Goal: Task Accomplishment & Management: Manage account settings

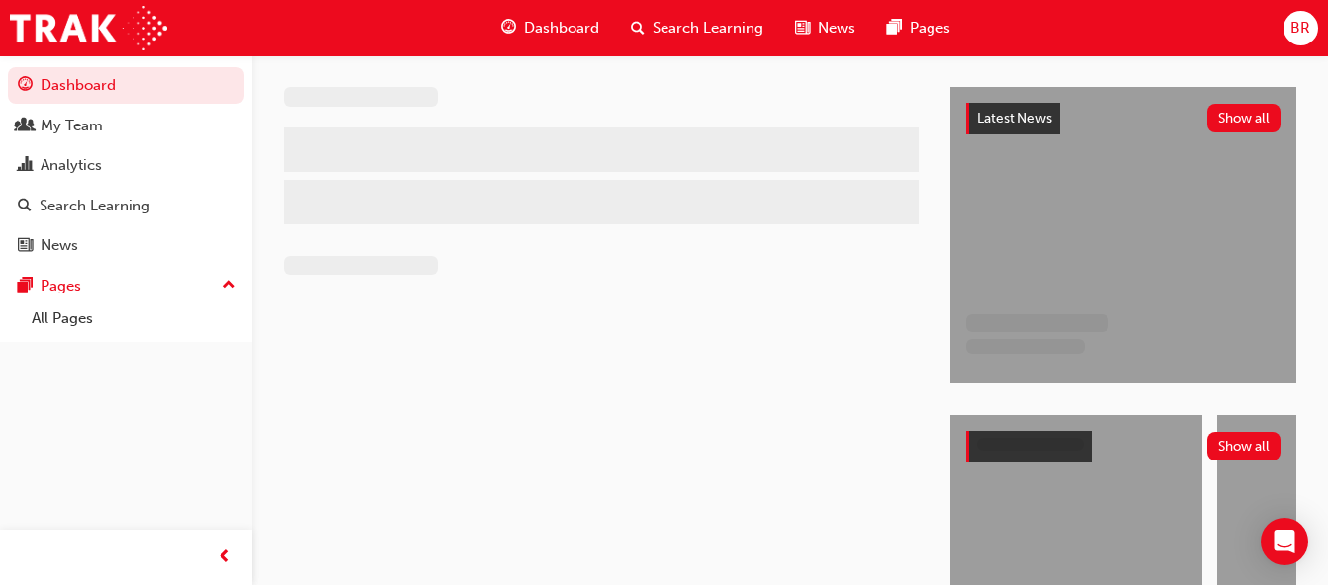
click at [67, 121] on div "My Team" at bounding box center [72, 126] width 62 height 23
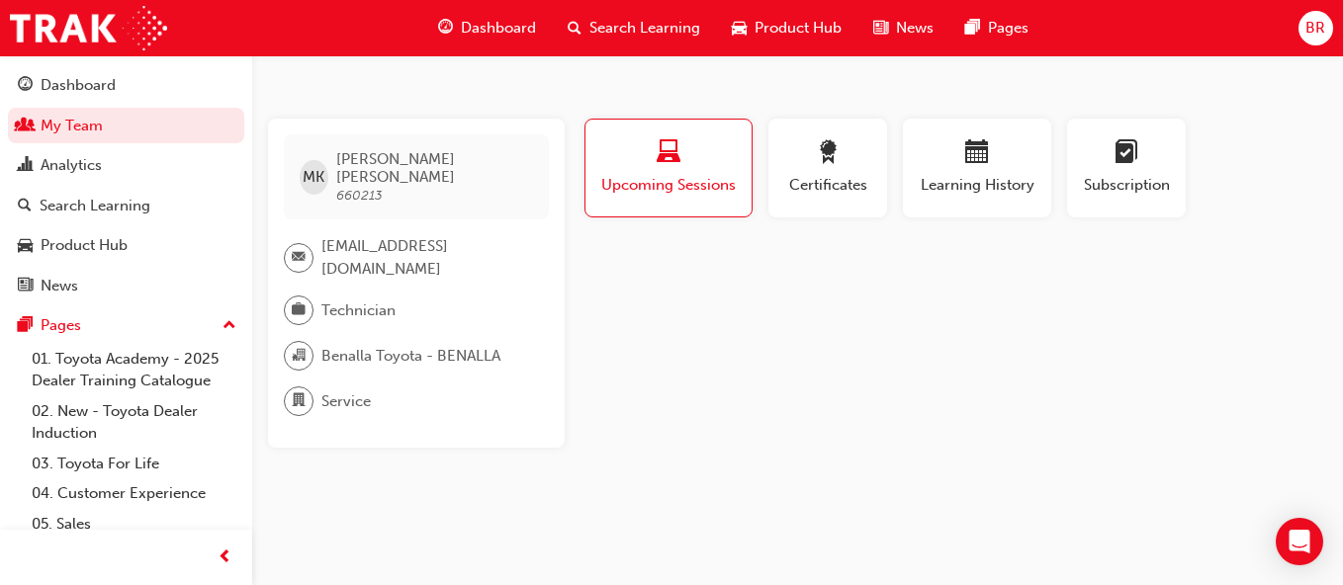
click at [724, 289] on div "Profile Upcoming Sessions Certificates Learning History Subscription MK Matthew…" at bounding box center [954, 283] width 747 height 329
click at [1309, 36] on span "BR" at bounding box center [1315, 28] width 20 height 23
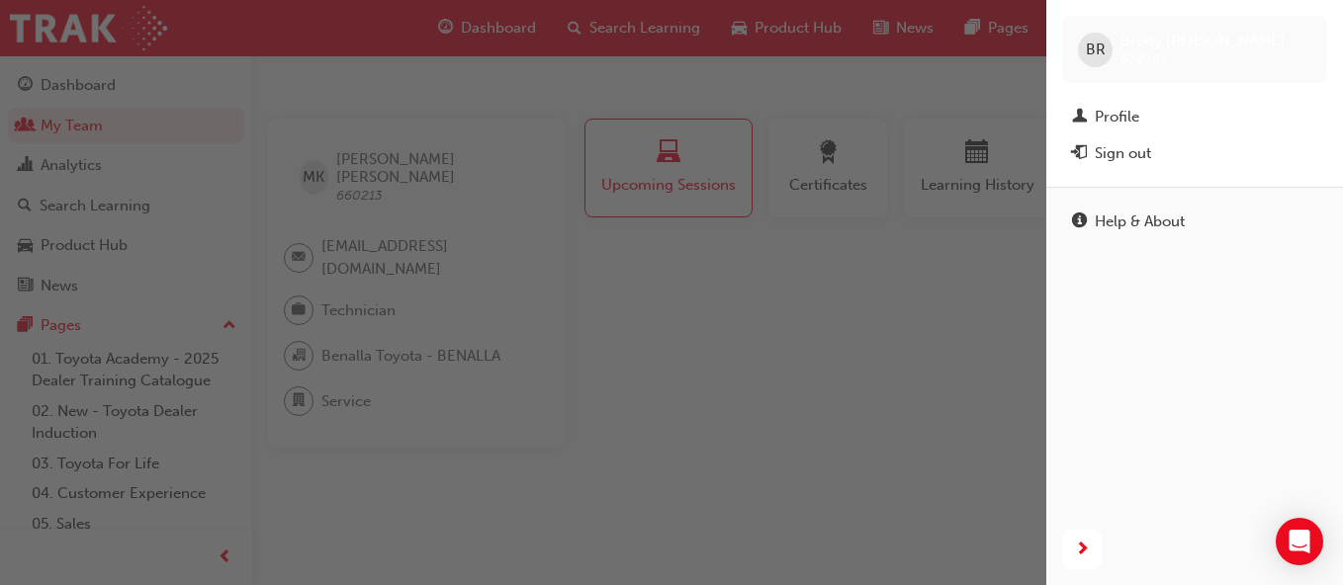
click at [1150, 138] on button "Sign out" at bounding box center [1194, 153] width 265 height 37
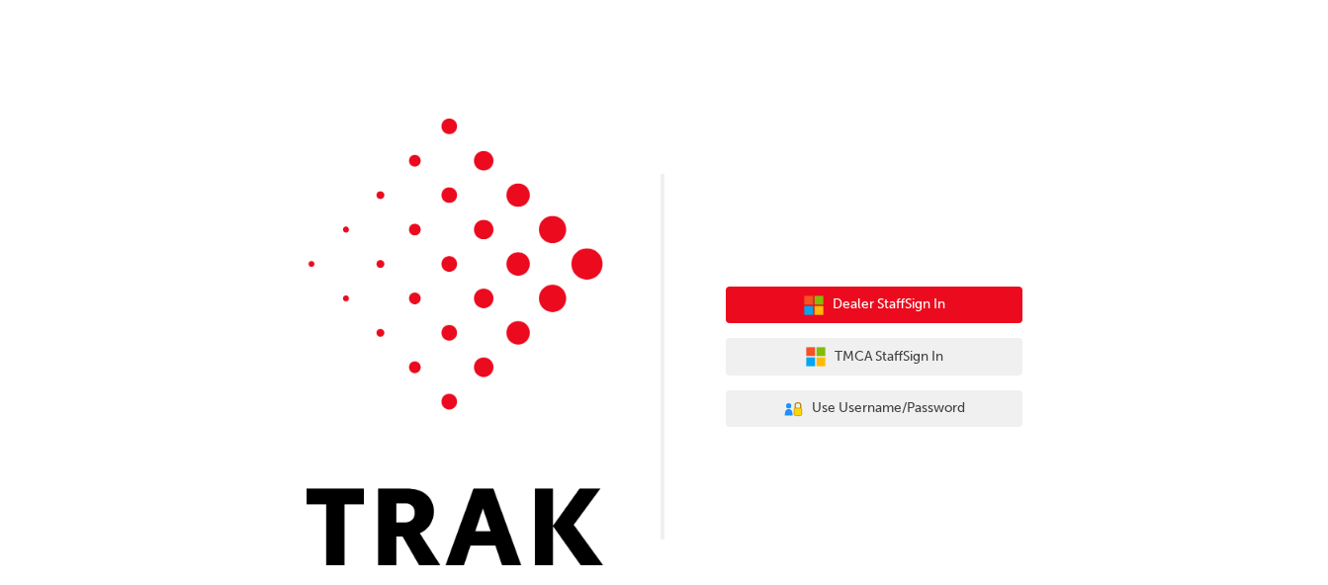
click at [833, 310] on span "Dealer Staff Sign In" at bounding box center [889, 305] width 113 height 23
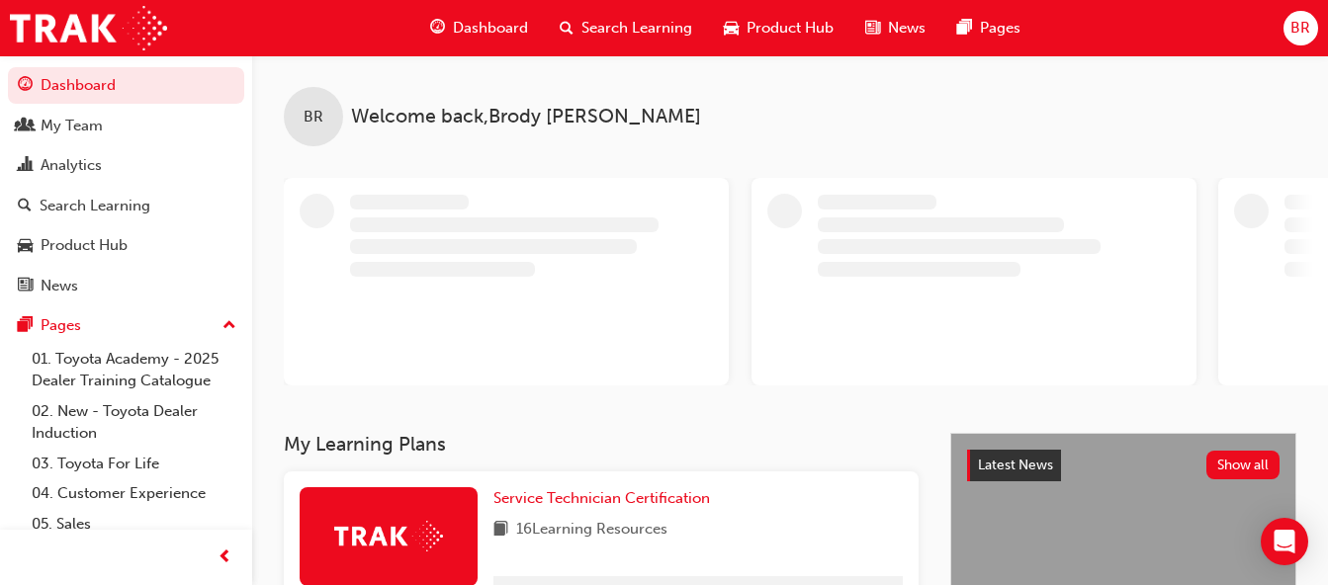
click at [1288, 19] on div "BR" at bounding box center [1301, 28] width 35 height 35
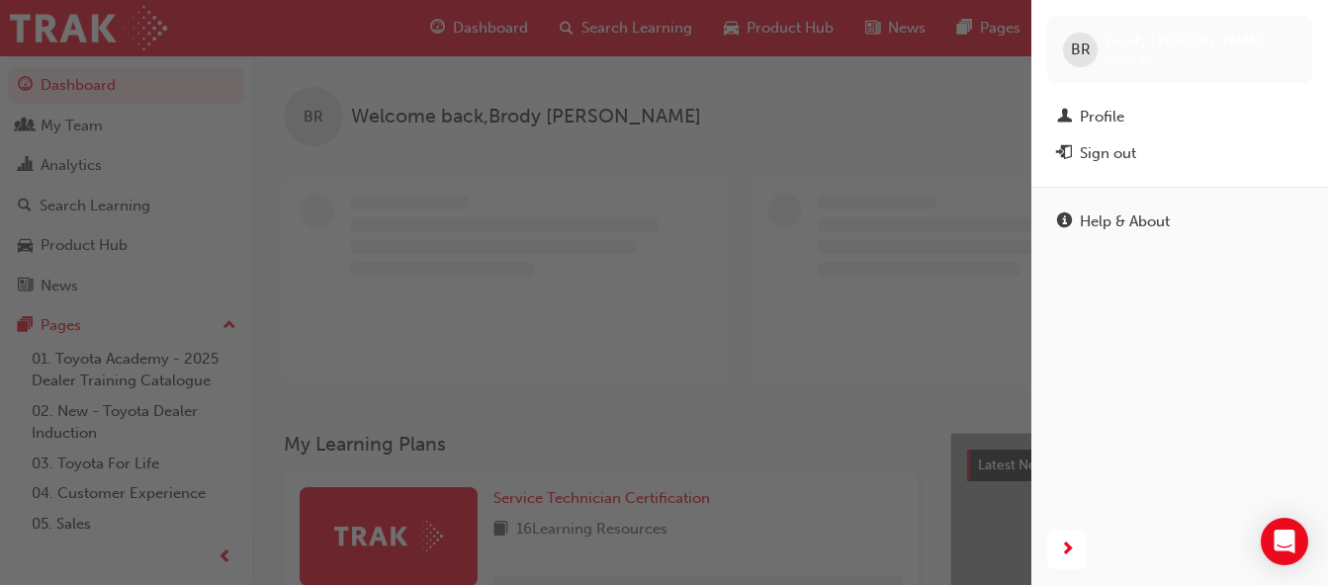
click at [1097, 152] on div "Sign out" at bounding box center [1108, 153] width 56 height 23
